Goal: Transaction & Acquisition: Subscribe to service/newsletter

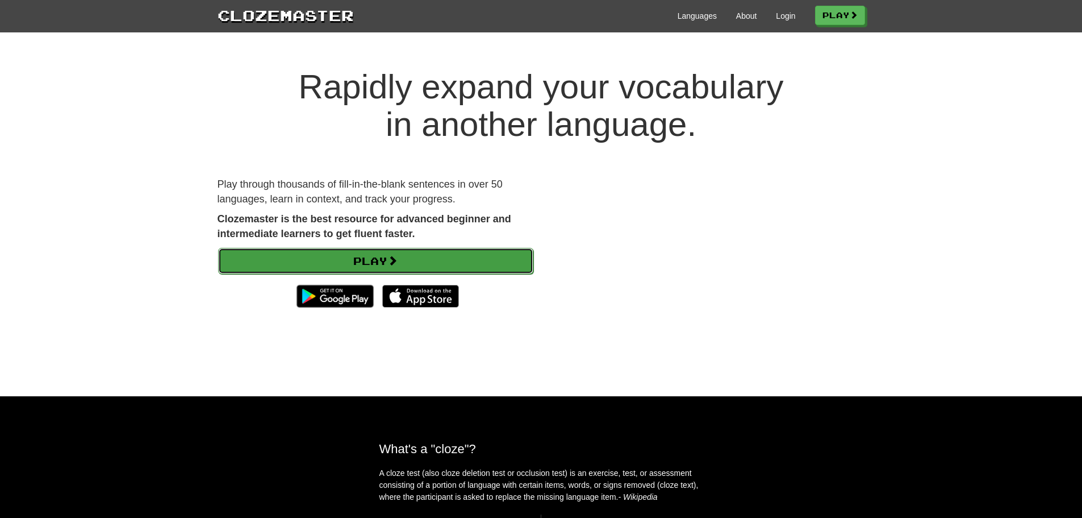
click at [374, 261] on link "Play" at bounding box center [375, 261] width 315 height 26
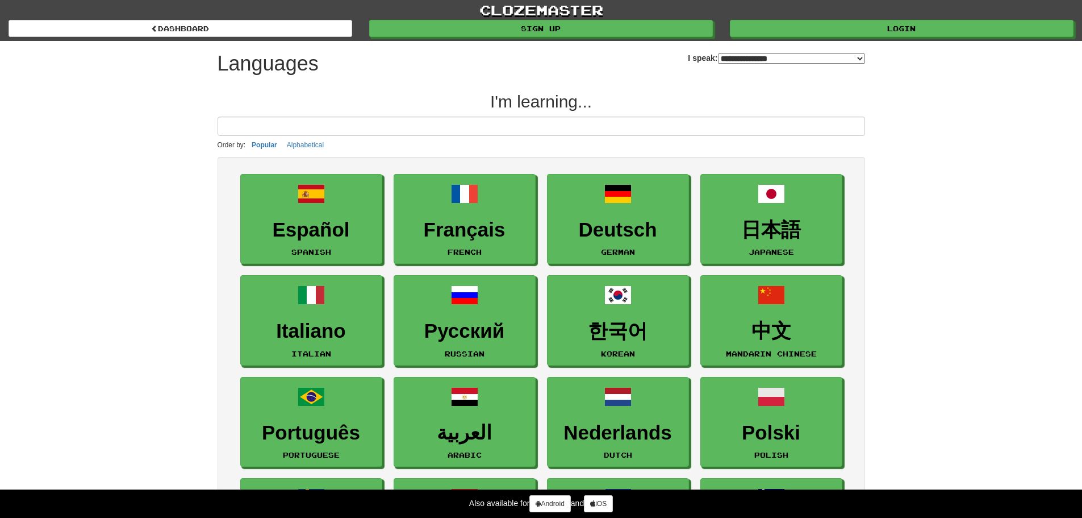
select select "*******"
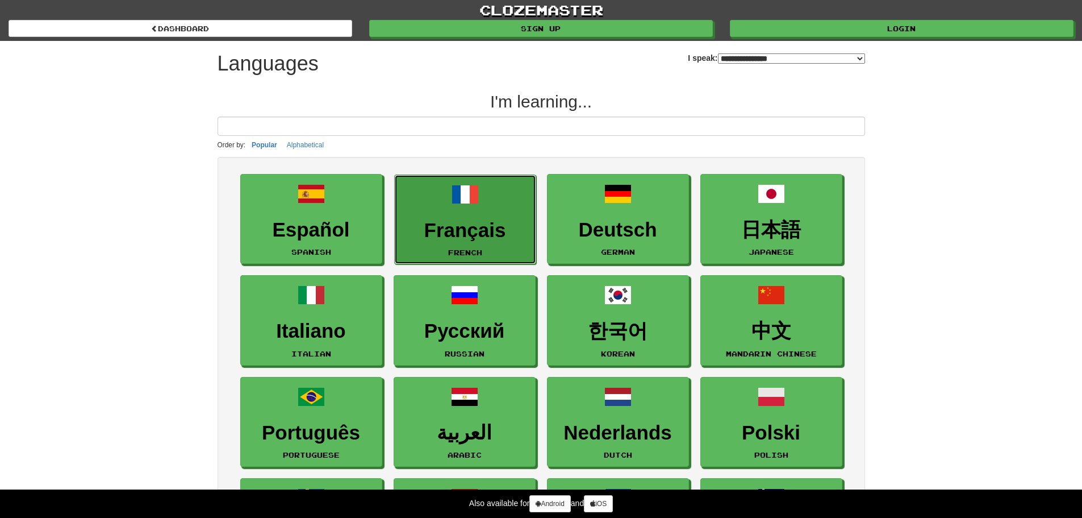
click at [477, 224] on h3 "Français" at bounding box center [466, 230] width 130 height 22
